Goal: Information Seeking & Learning: Learn about a topic

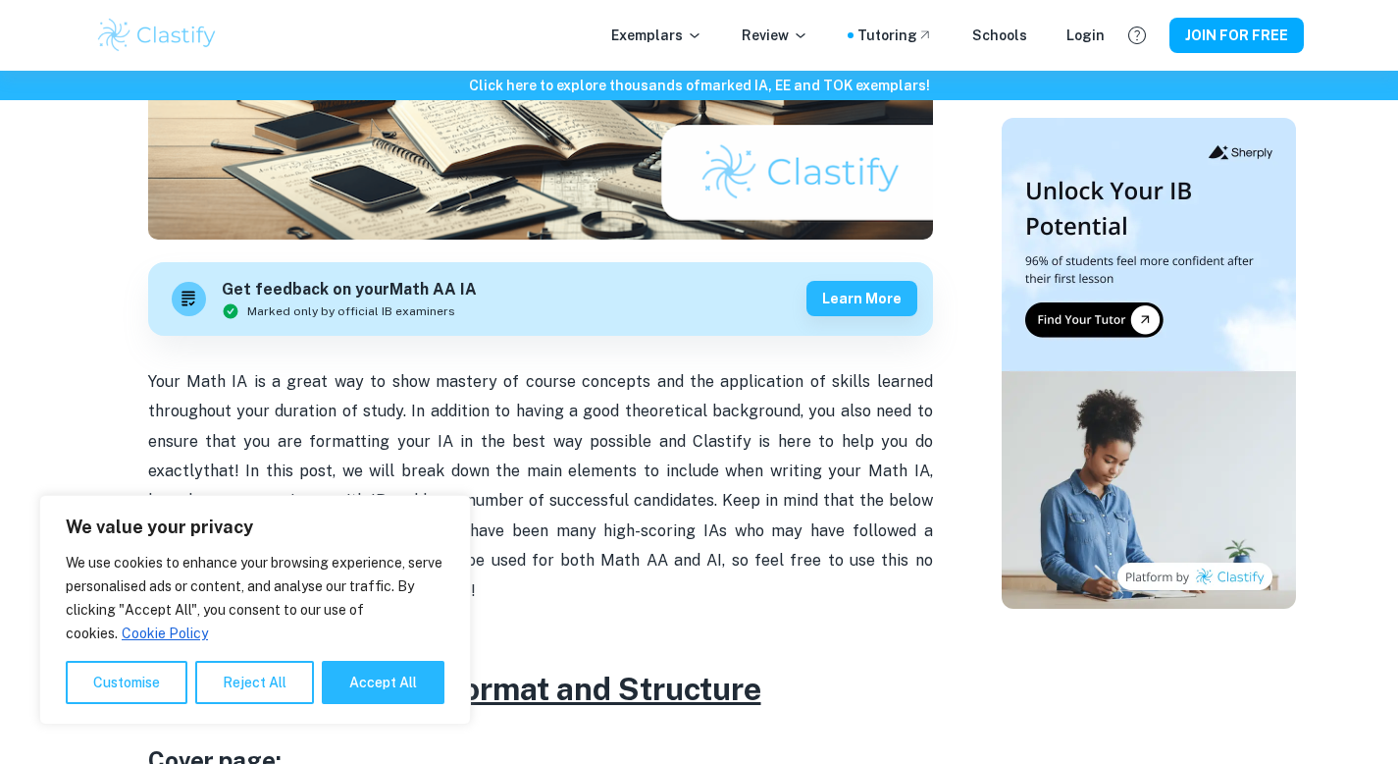
scroll to position [435, 0]
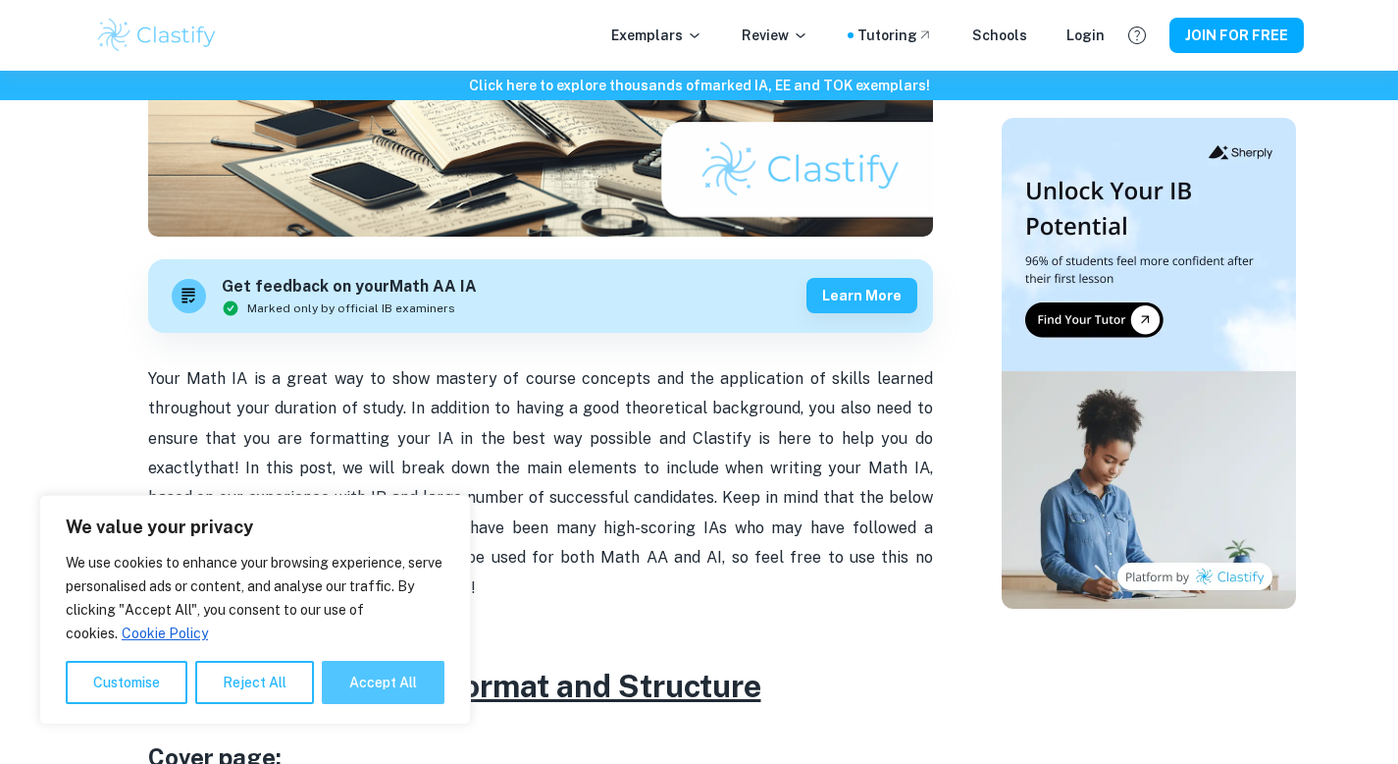
click at [398, 682] on button "Accept All" at bounding box center [383, 681] width 123 height 43
checkbox input "true"
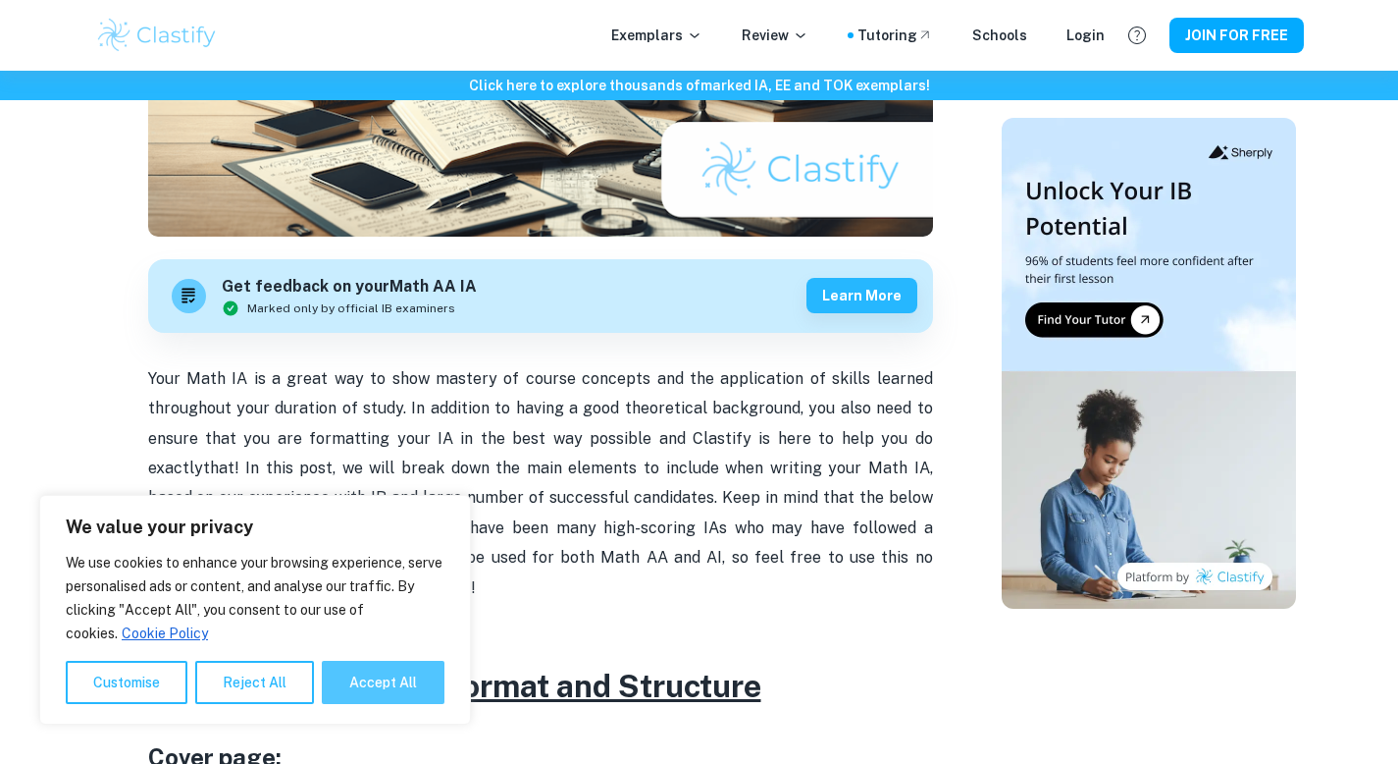
checkbox input "true"
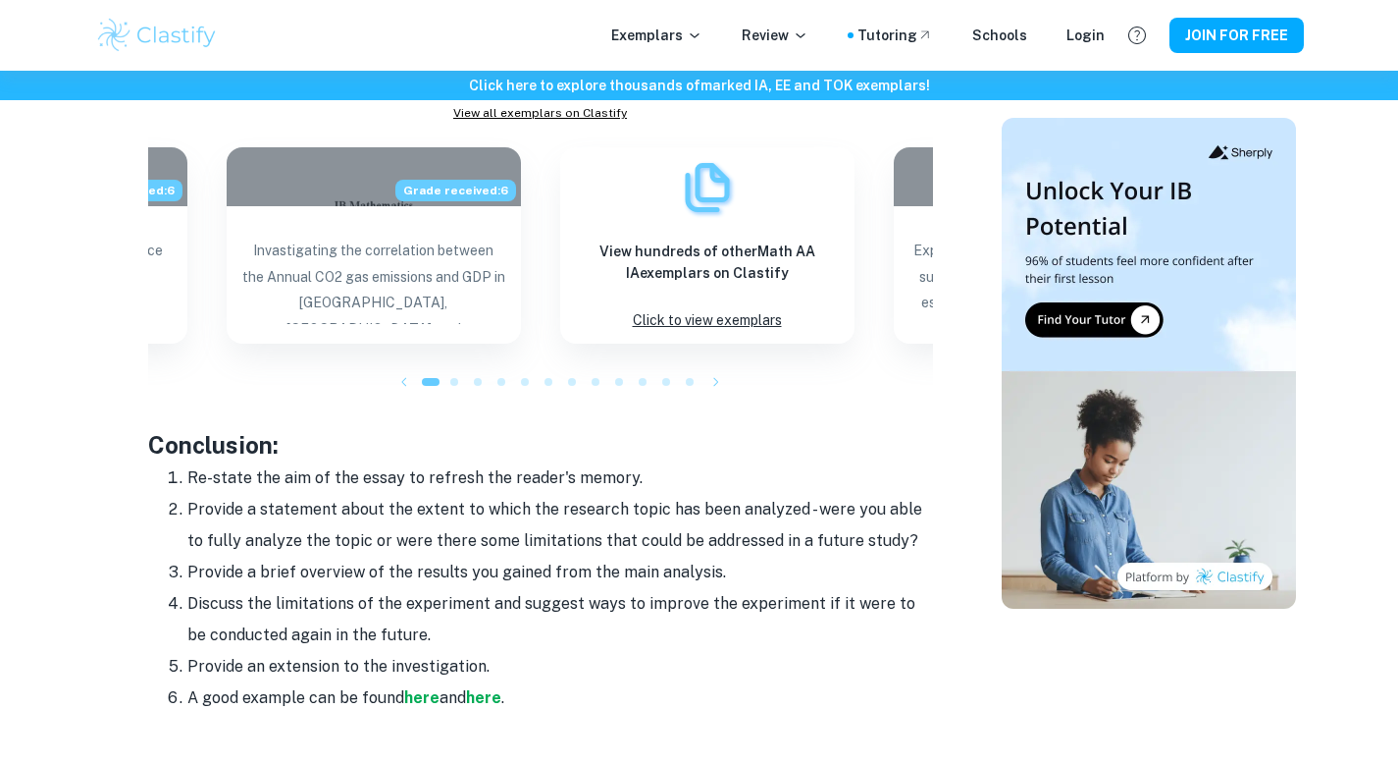
scroll to position [2128, 0]
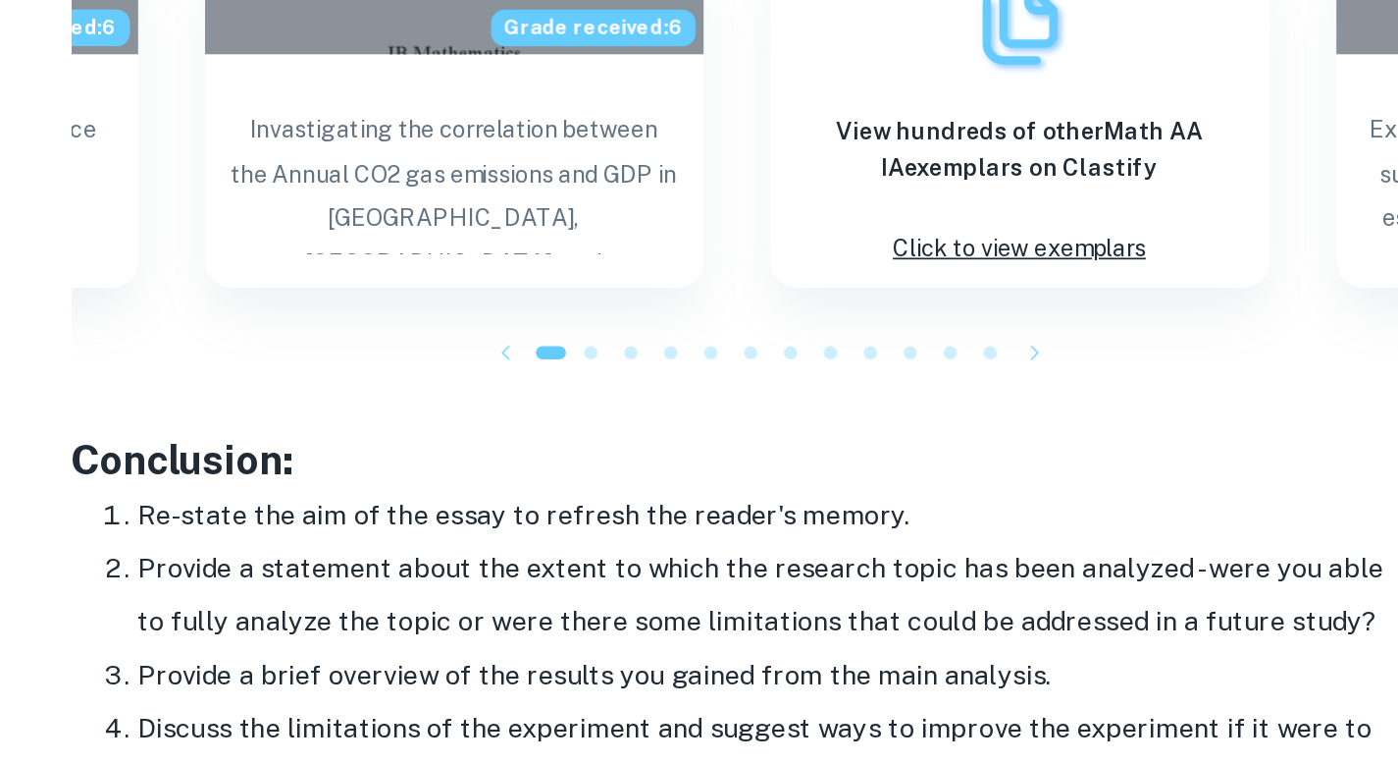
click at [407, 670] on strong "here" at bounding box center [421, 679] width 35 height 19
click at [472, 670] on strong "here" at bounding box center [483, 679] width 35 height 19
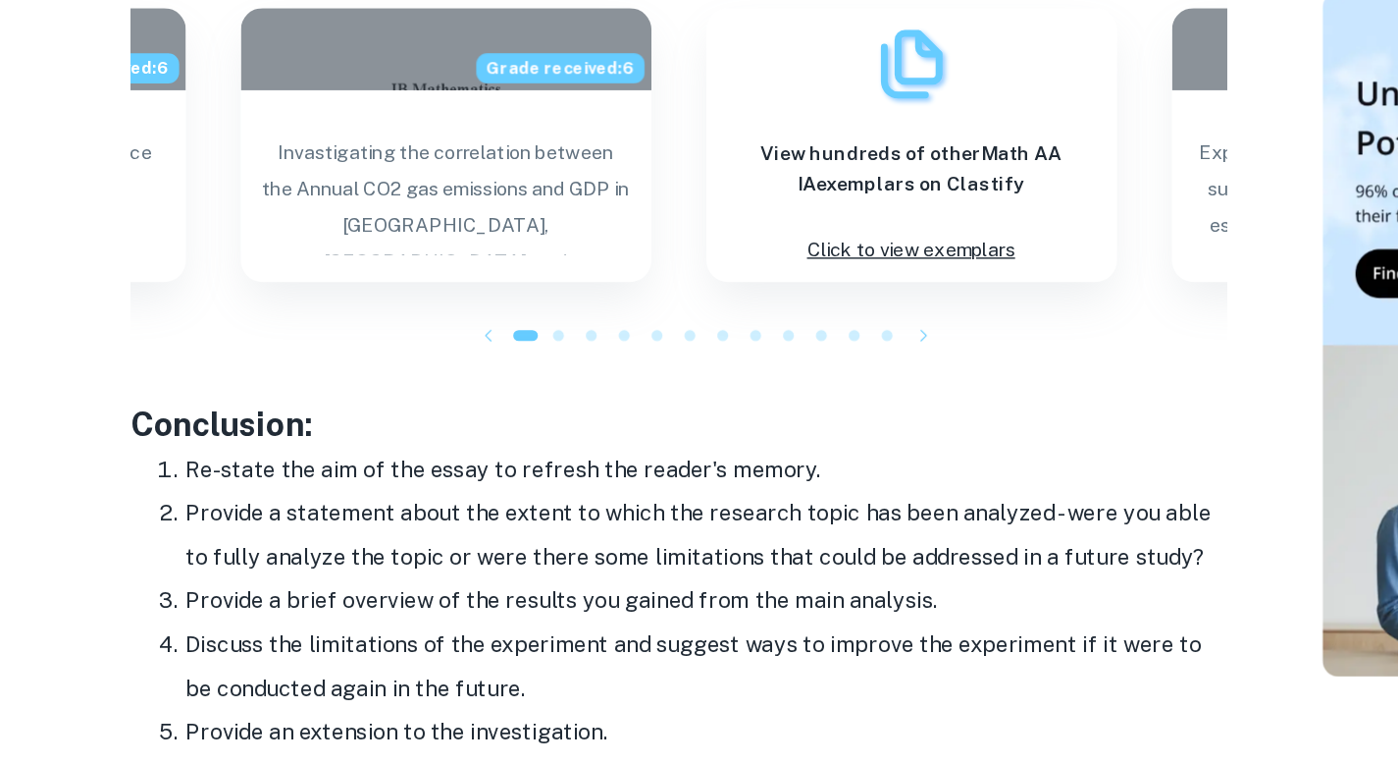
drag, startPoint x: 139, startPoint y: 234, endPoint x: 548, endPoint y: 455, distance: 464.6
copy div "Conclusion: Re-state the aim of the essay to refresh the reader's memory. Provi…"
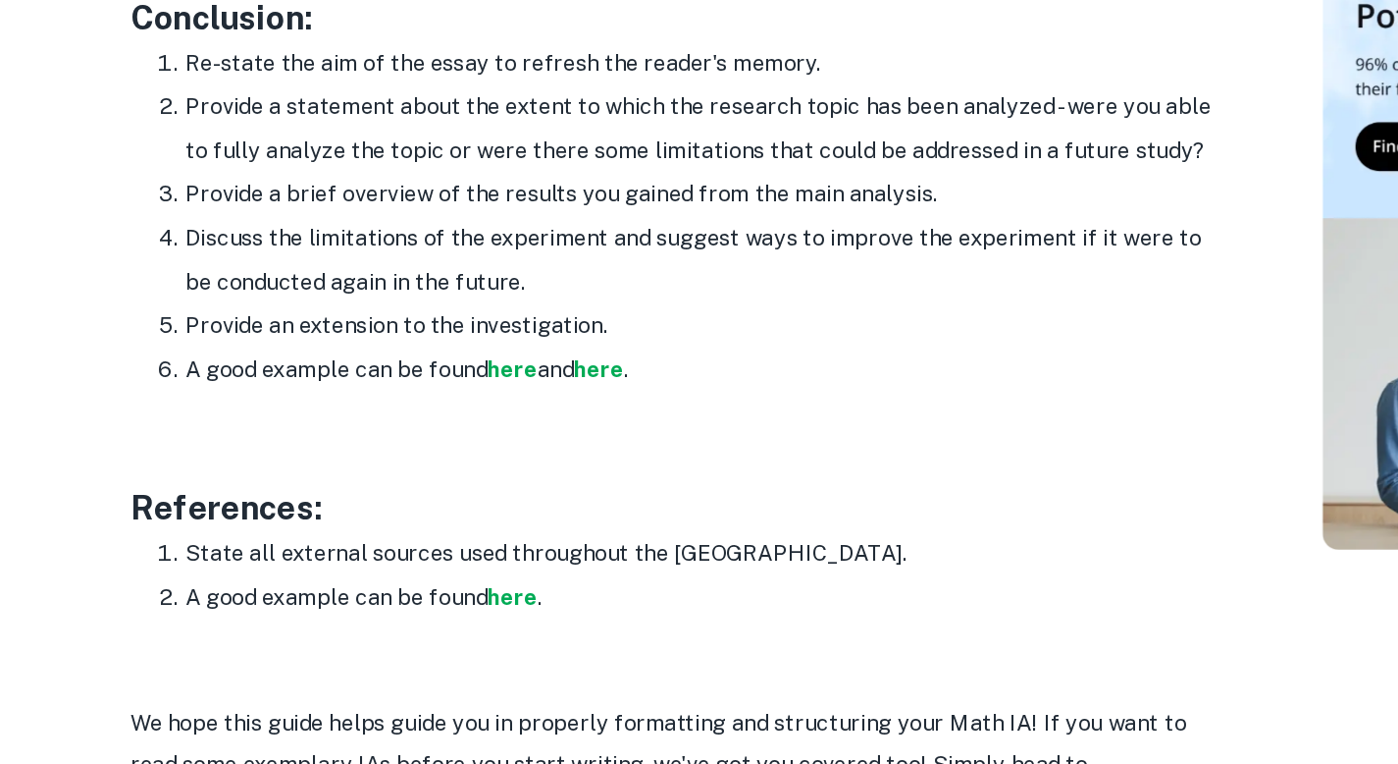
scroll to position [2331, 0]
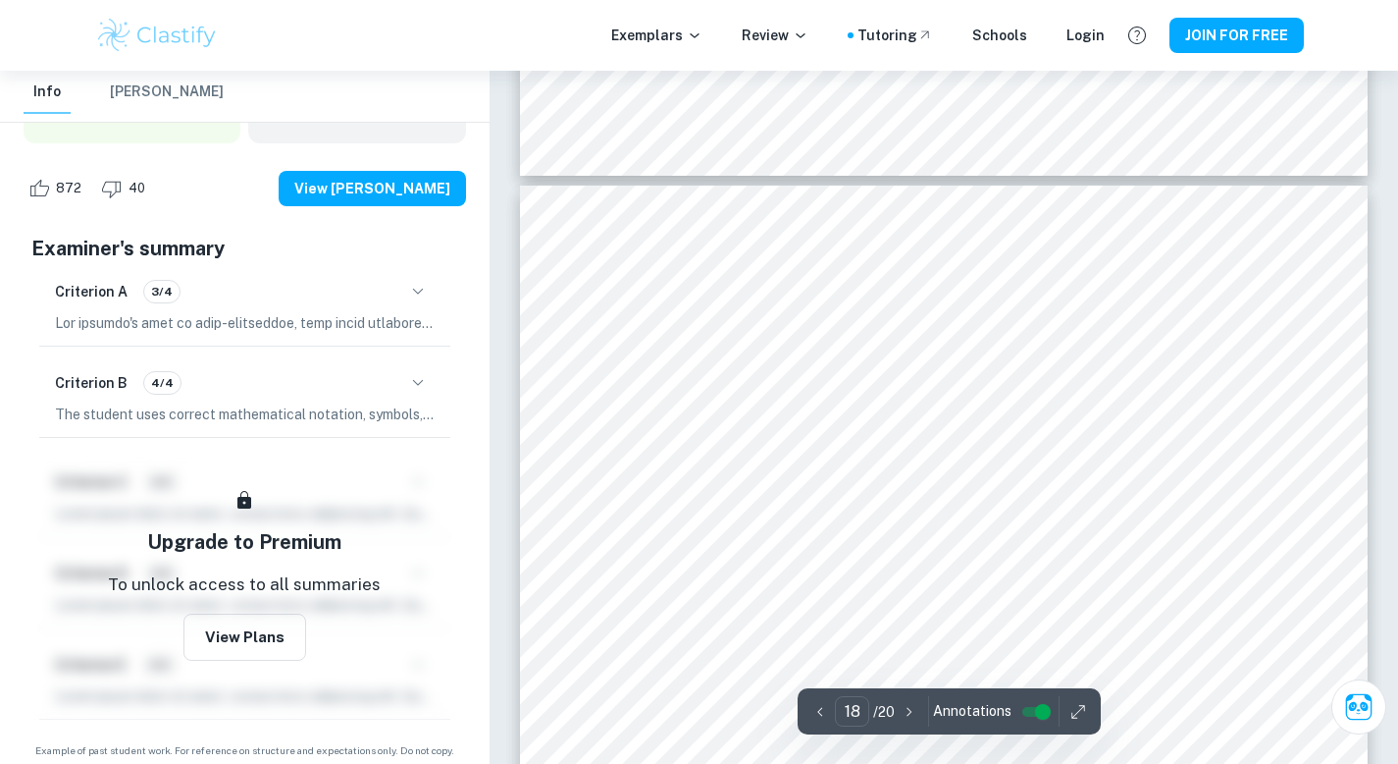
scroll to position [19273, 0]
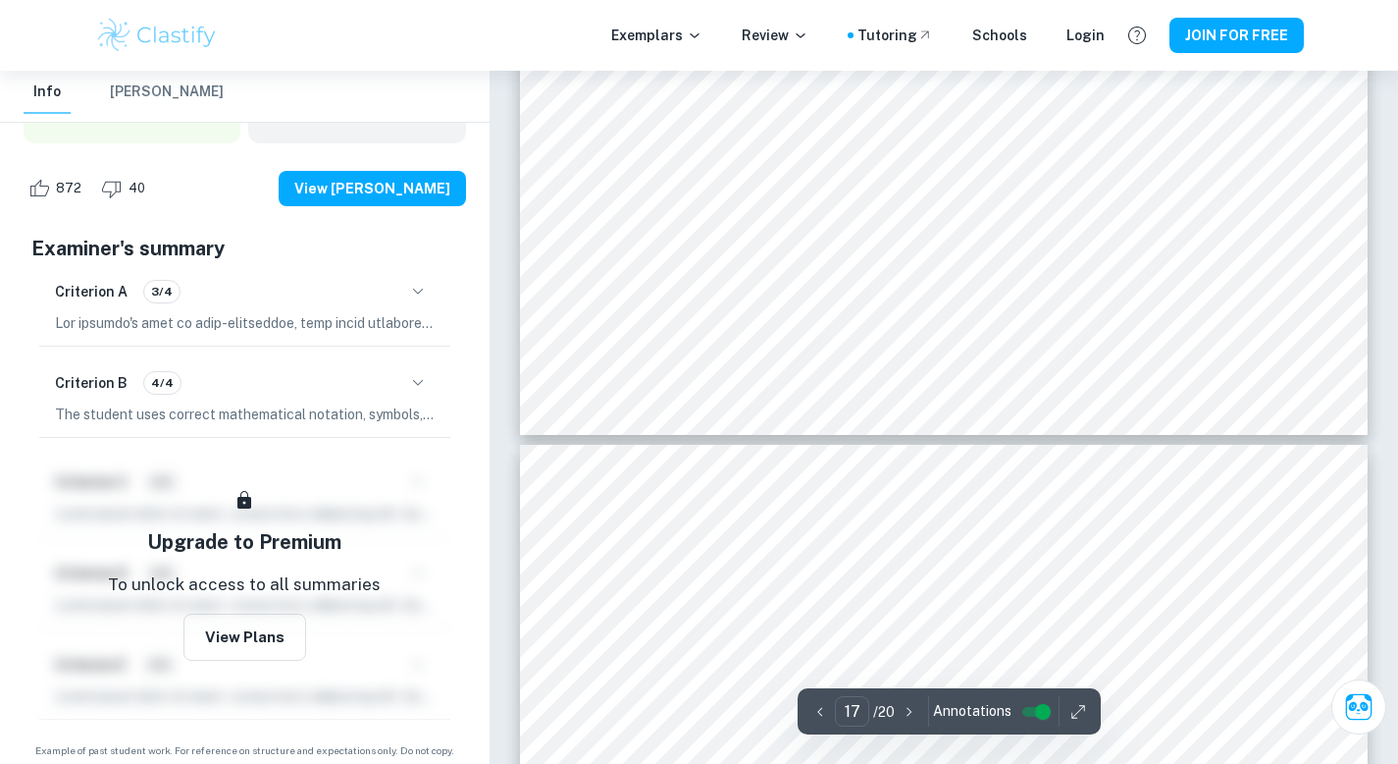
type input "16"
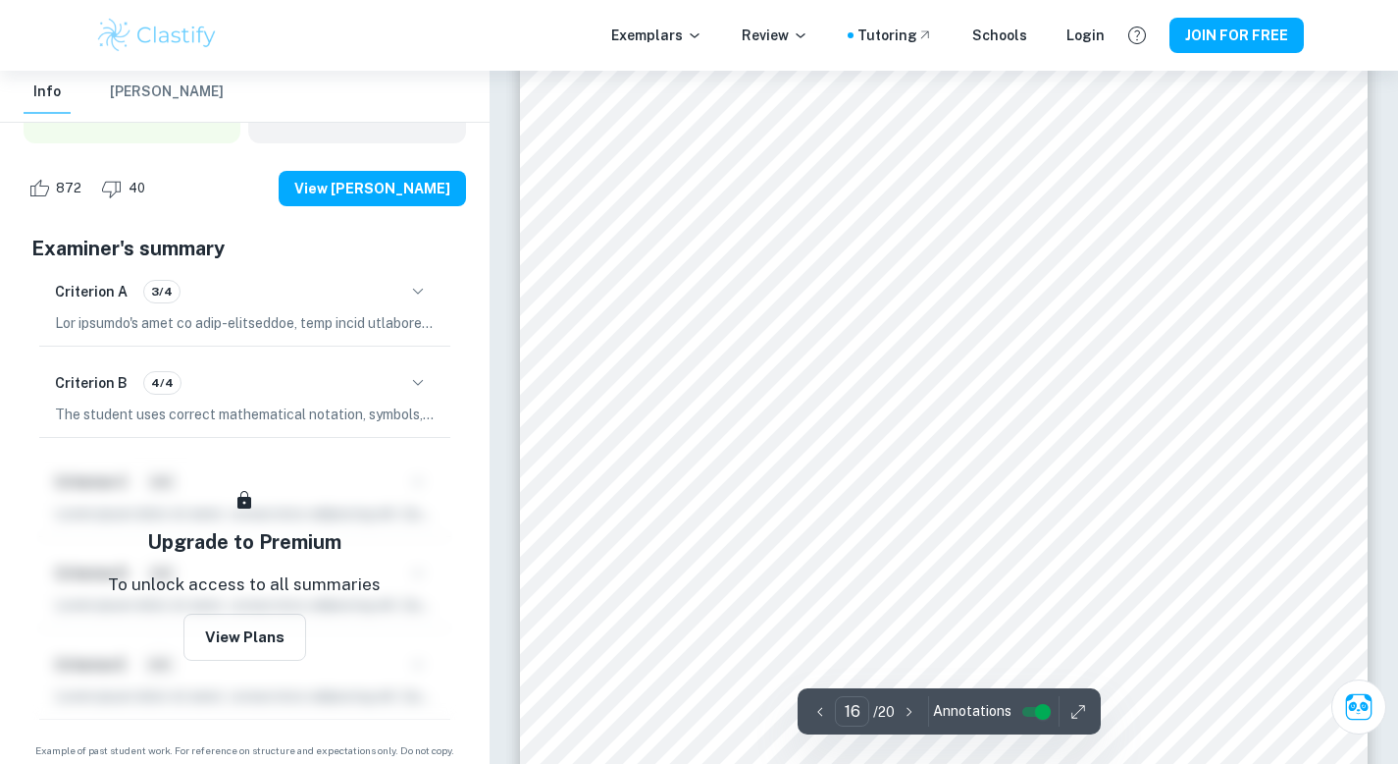
scroll to position [17398, 0]
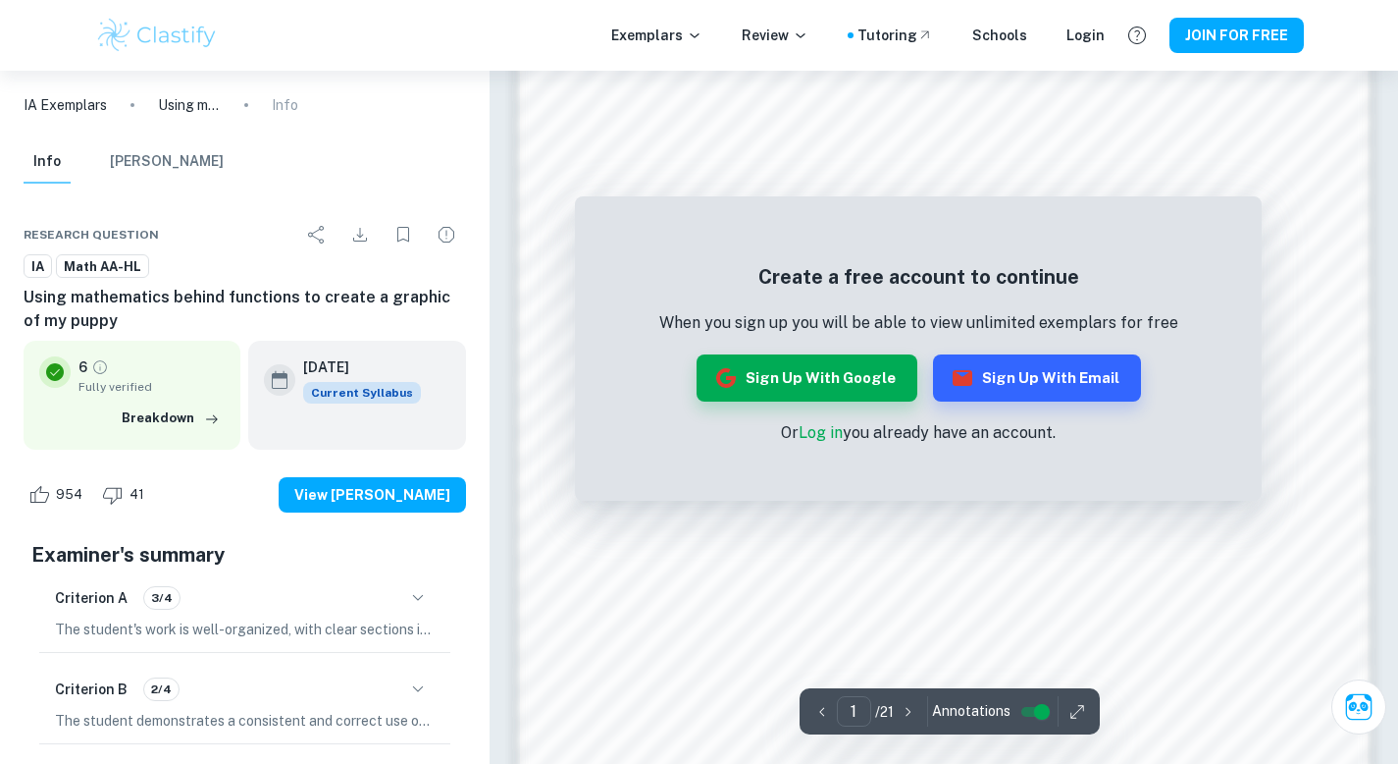
scroll to position [788, 0]
